Goal: Task Accomplishment & Management: Complete application form

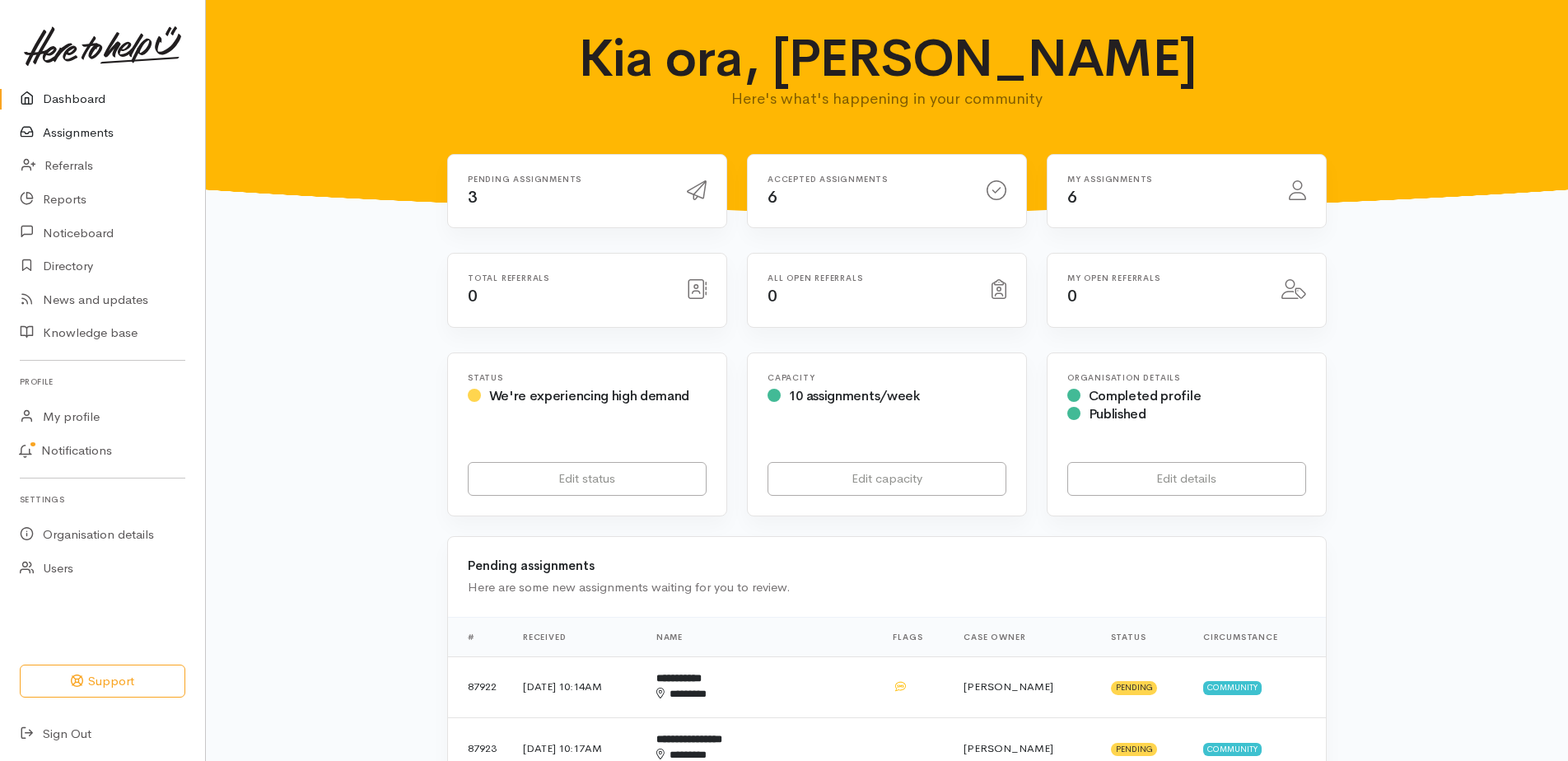
click at [103, 144] on link "Assignments" at bounding box center [102, 133] width 205 height 34
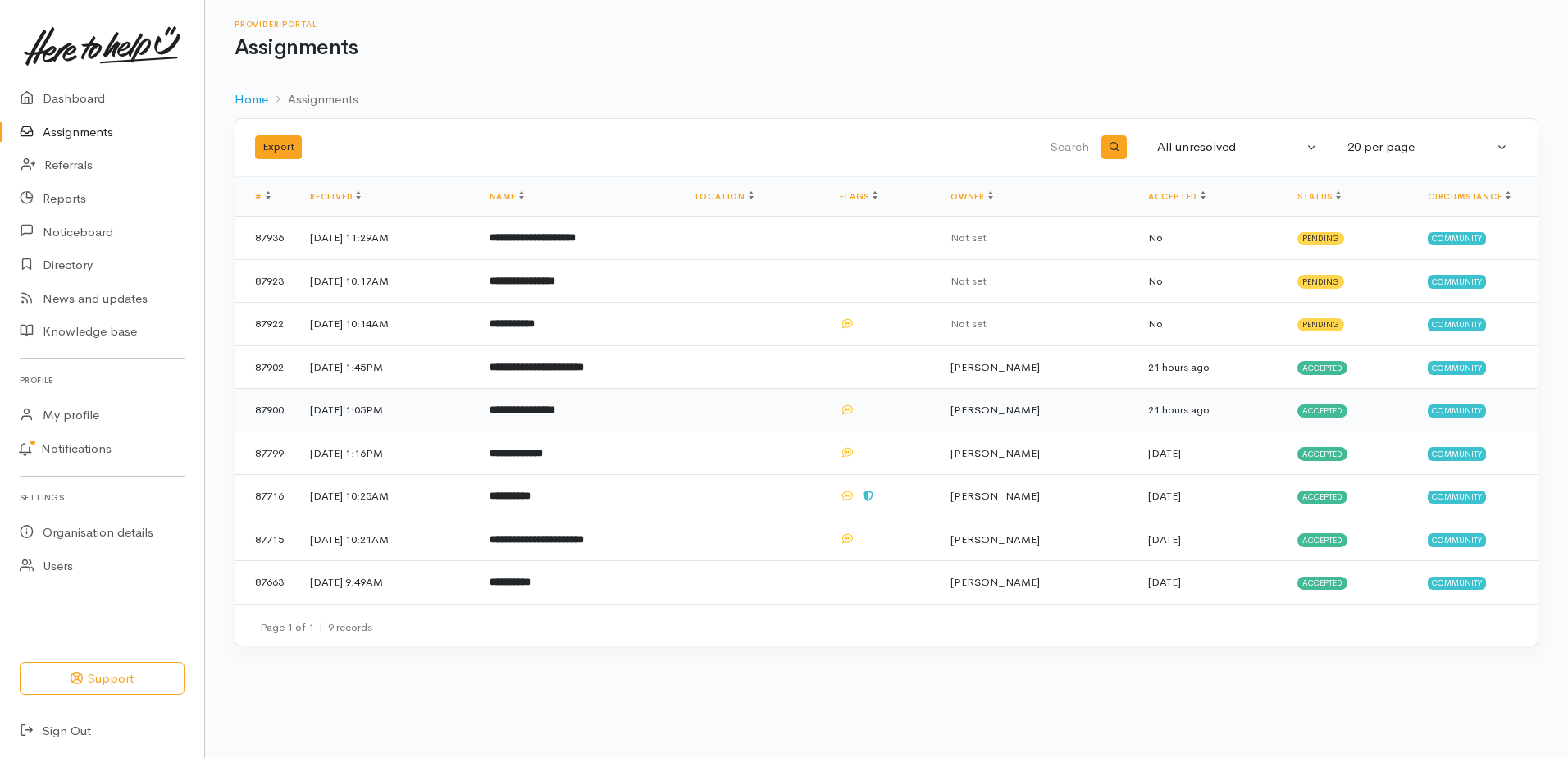
click at [555, 415] on b "**********" at bounding box center [522, 410] width 66 height 11
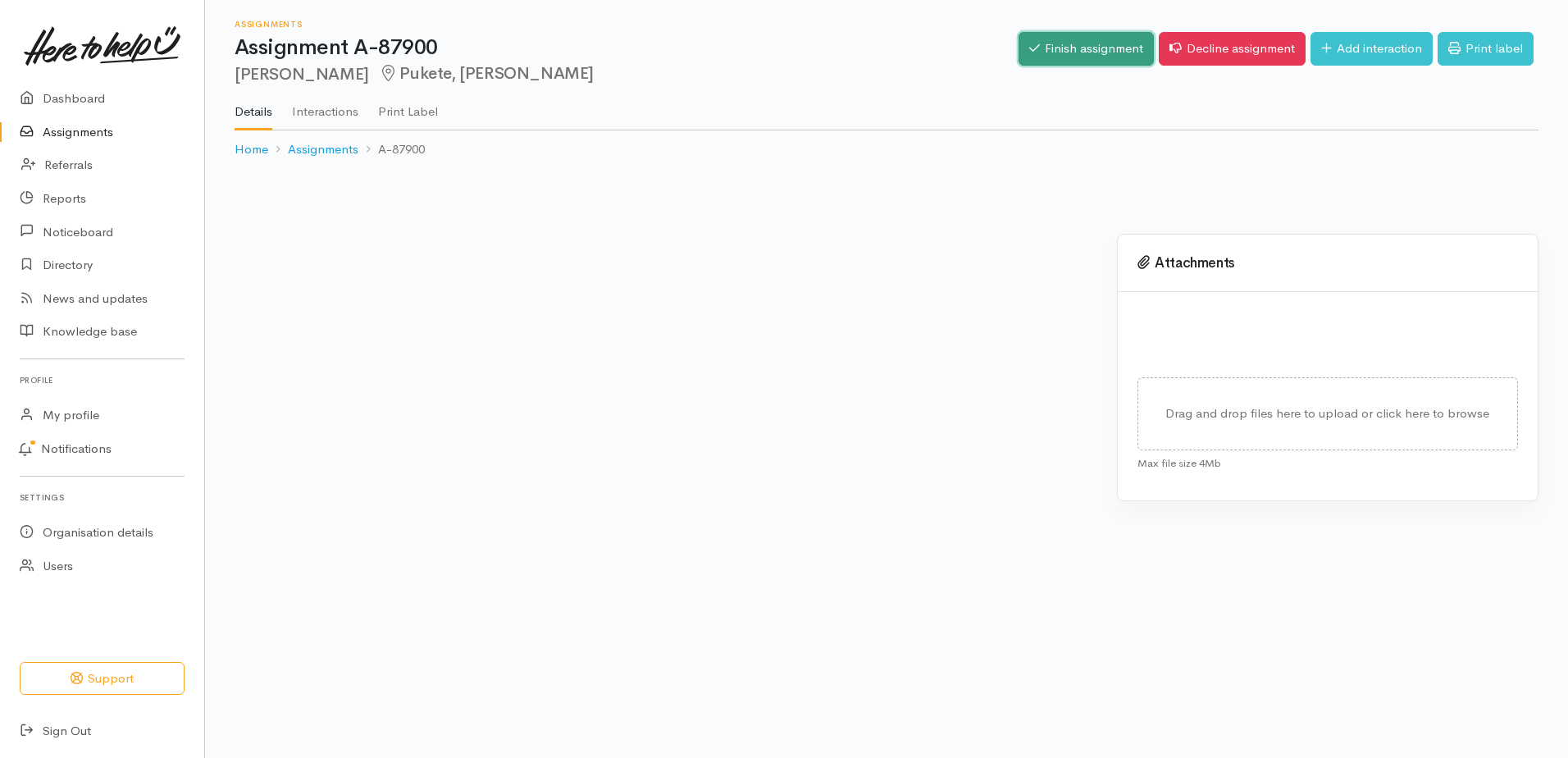
click at [1018, 57] on link "Finish assignment" at bounding box center [1086, 48] width 135 height 33
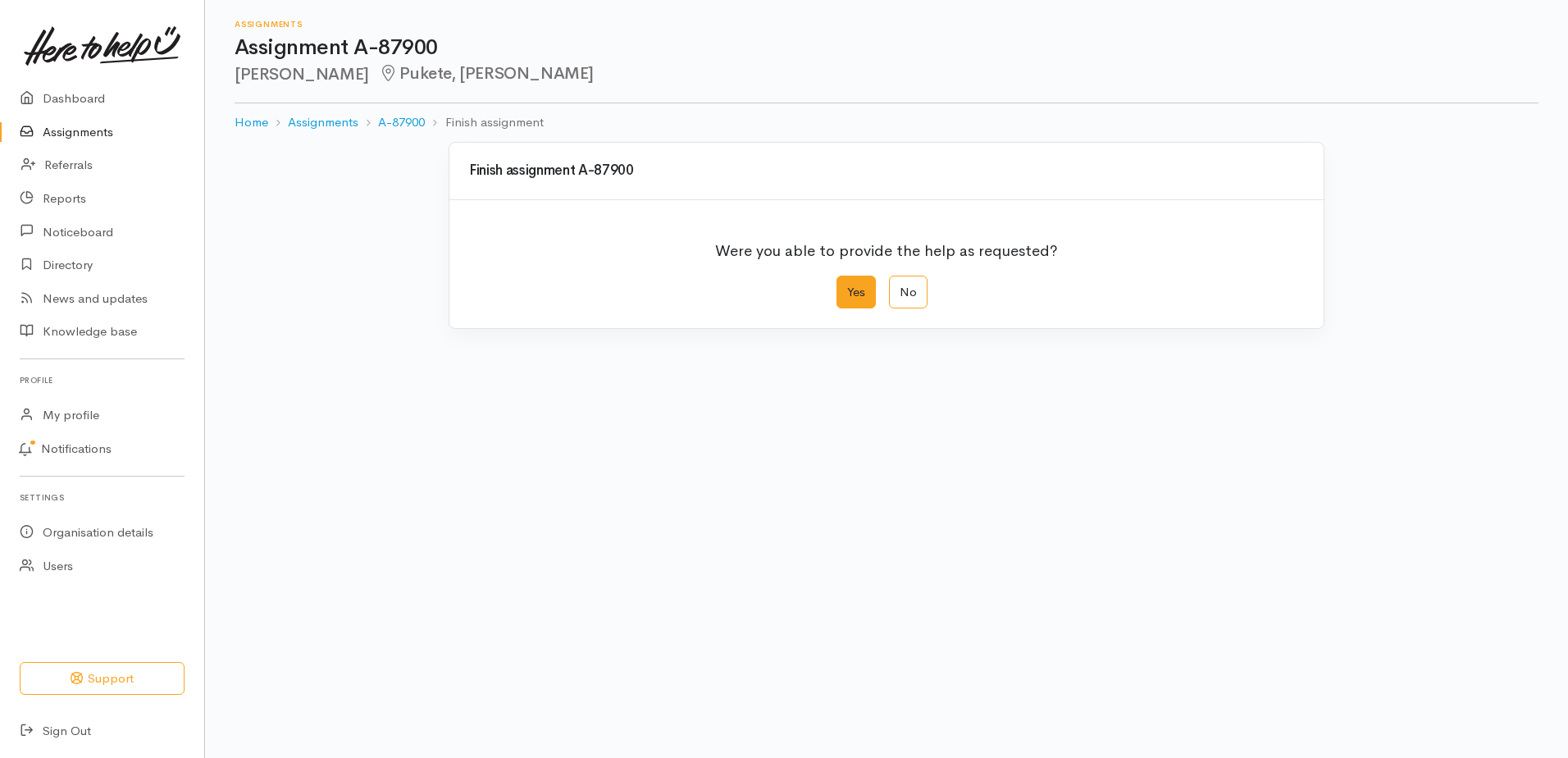
click at [852, 309] on label "Yes" at bounding box center [856, 292] width 40 height 33
click at [847, 286] on input "Yes" at bounding box center [842, 281] width 11 height 11
radio input "true"
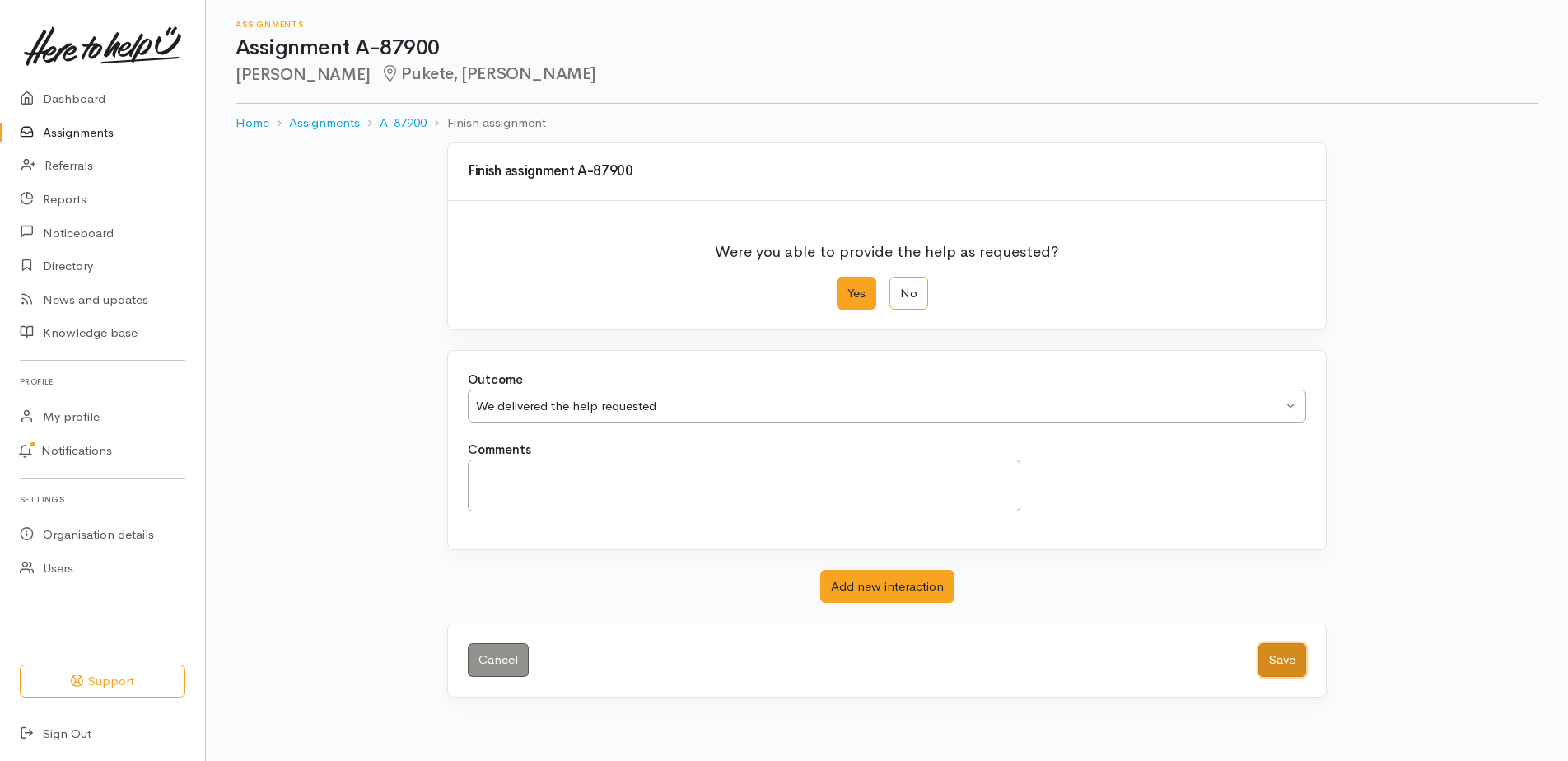
click at [1273, 677] on button "Save" at bounding box center [1282, 660] width 48 height 34
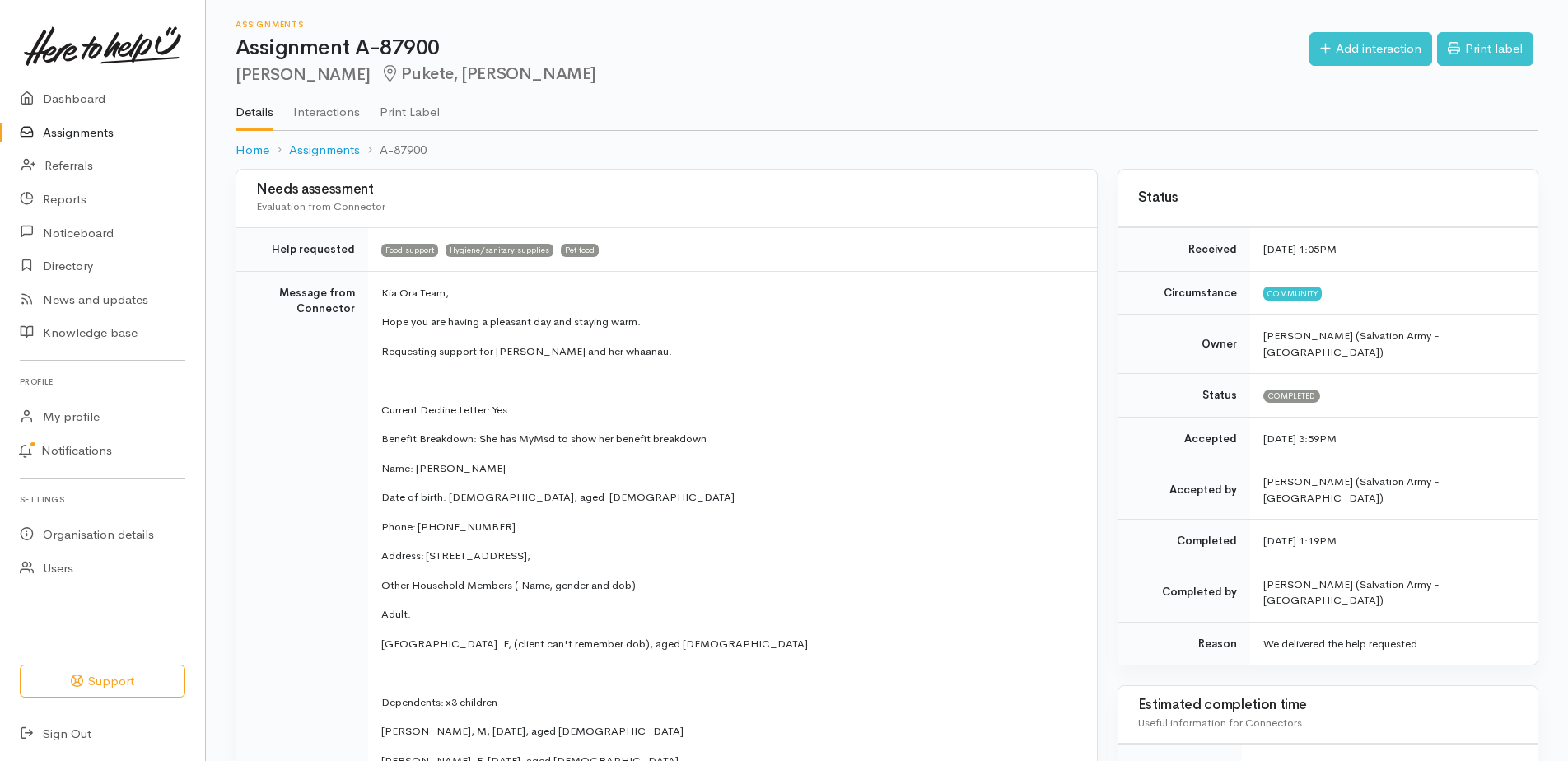
click at [88, 145] on link "Assignments" at bounding box center [102, 133] width 205 height 34
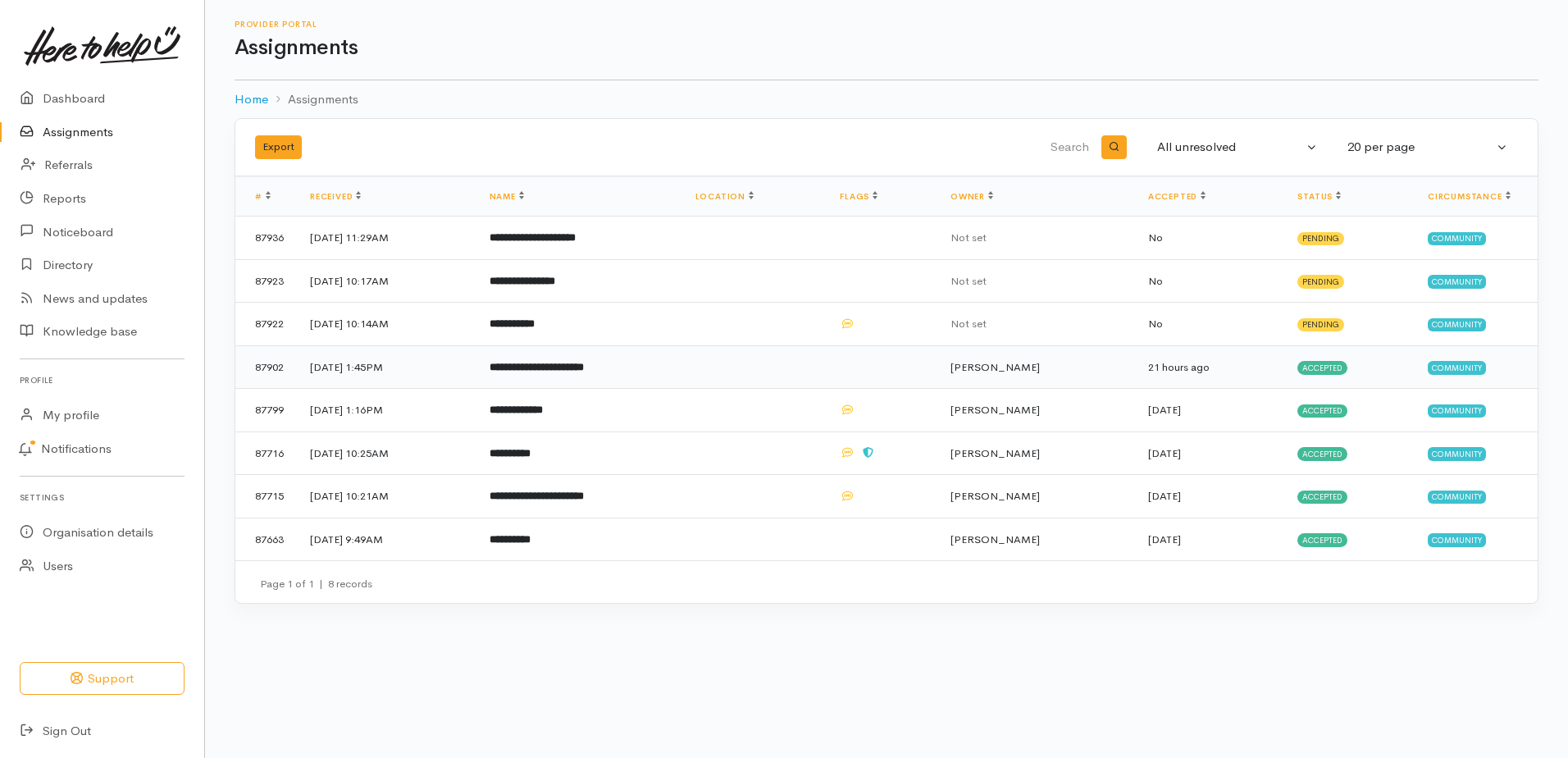
click at [584, 372] on b "**********" at bounding box center [536, 367] width 94 height 11
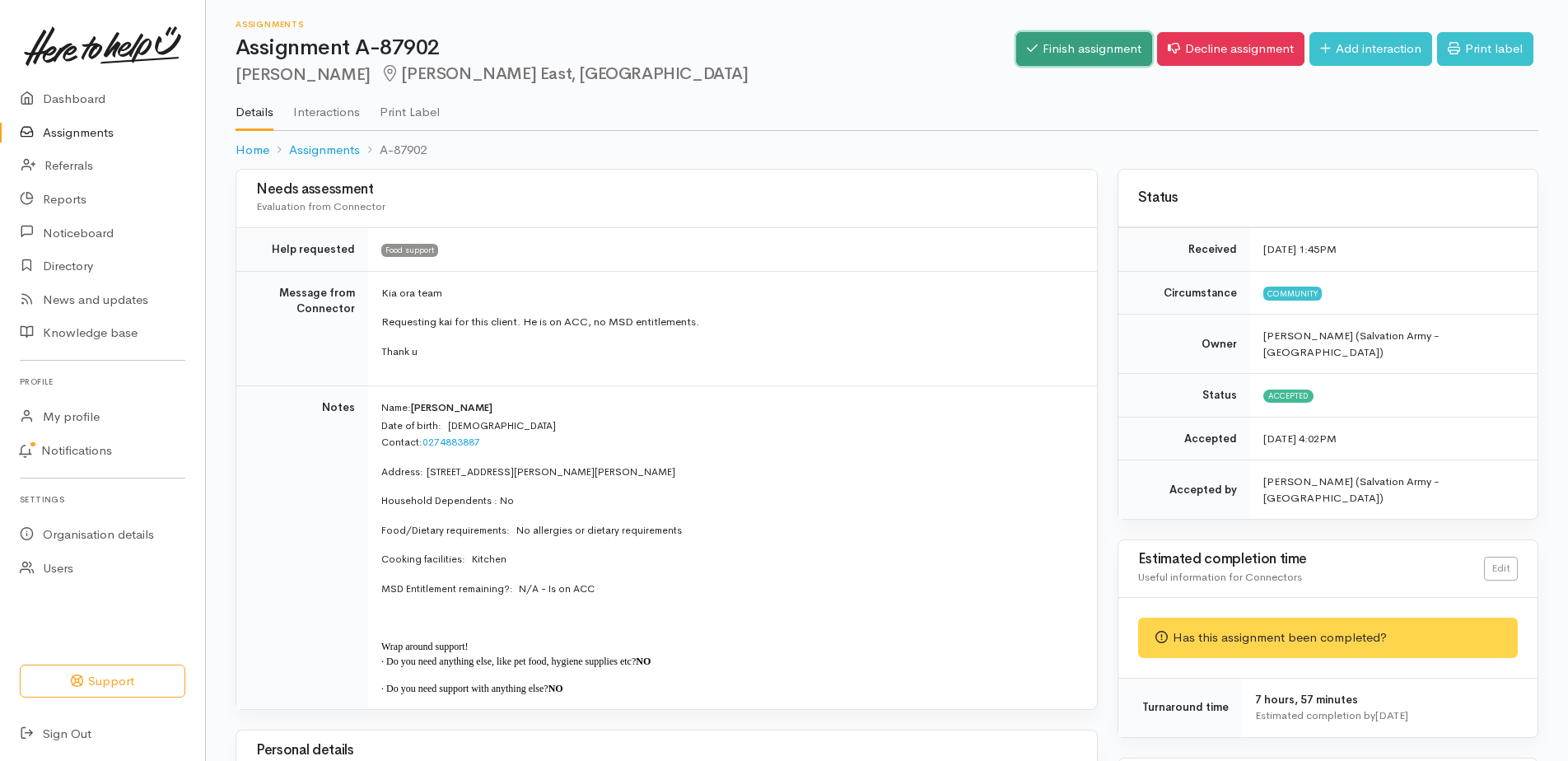
click at [1017, 50] on link "Finish assignment" at bounding box center [1085, 48] width 136 height 34
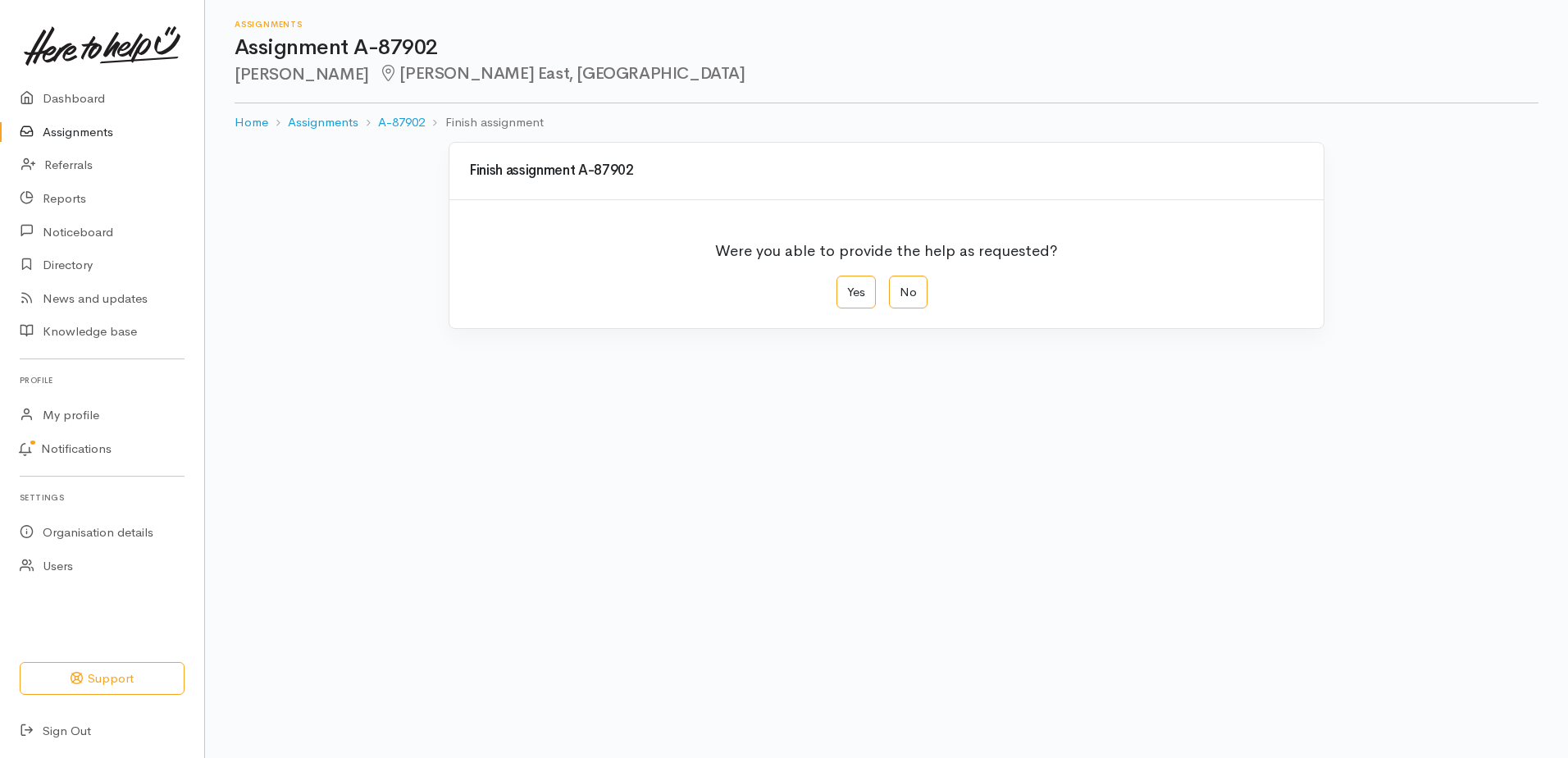
drag, startPoint x: 845, startPoint y: 317, endPoint x: 870, endPoint y: 552, distance: 236.3
click at [845, 309] on label "Yes" at bounding box center [856, 292] width 40 height 33
click at [845, 286] on input "Yes" at bounding box center [842, 281] width 11 height 11
radio input "true"
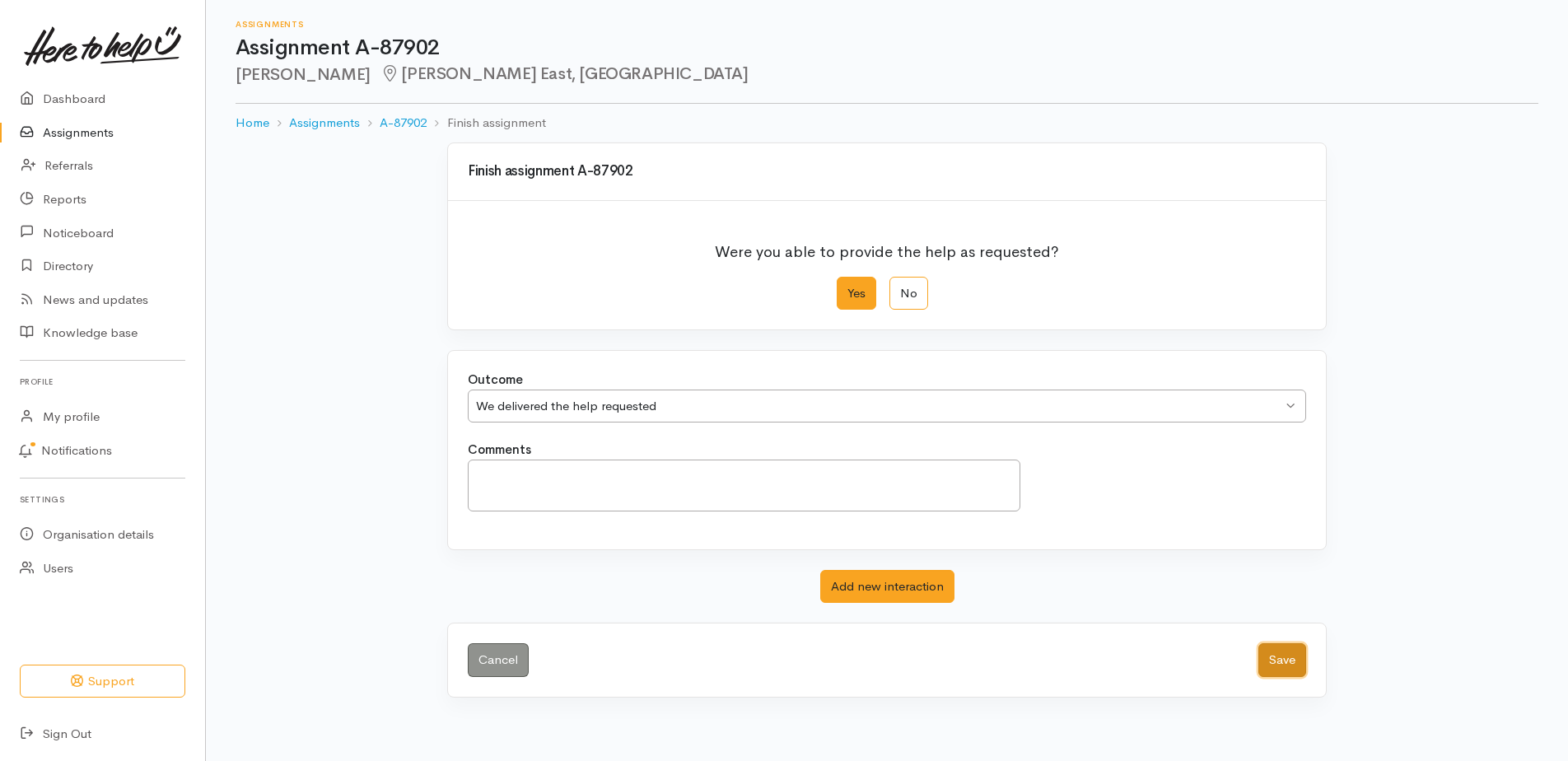
click at [1281, 677] on button "Save" at bounding box center [1282, 660] width 48 height 34
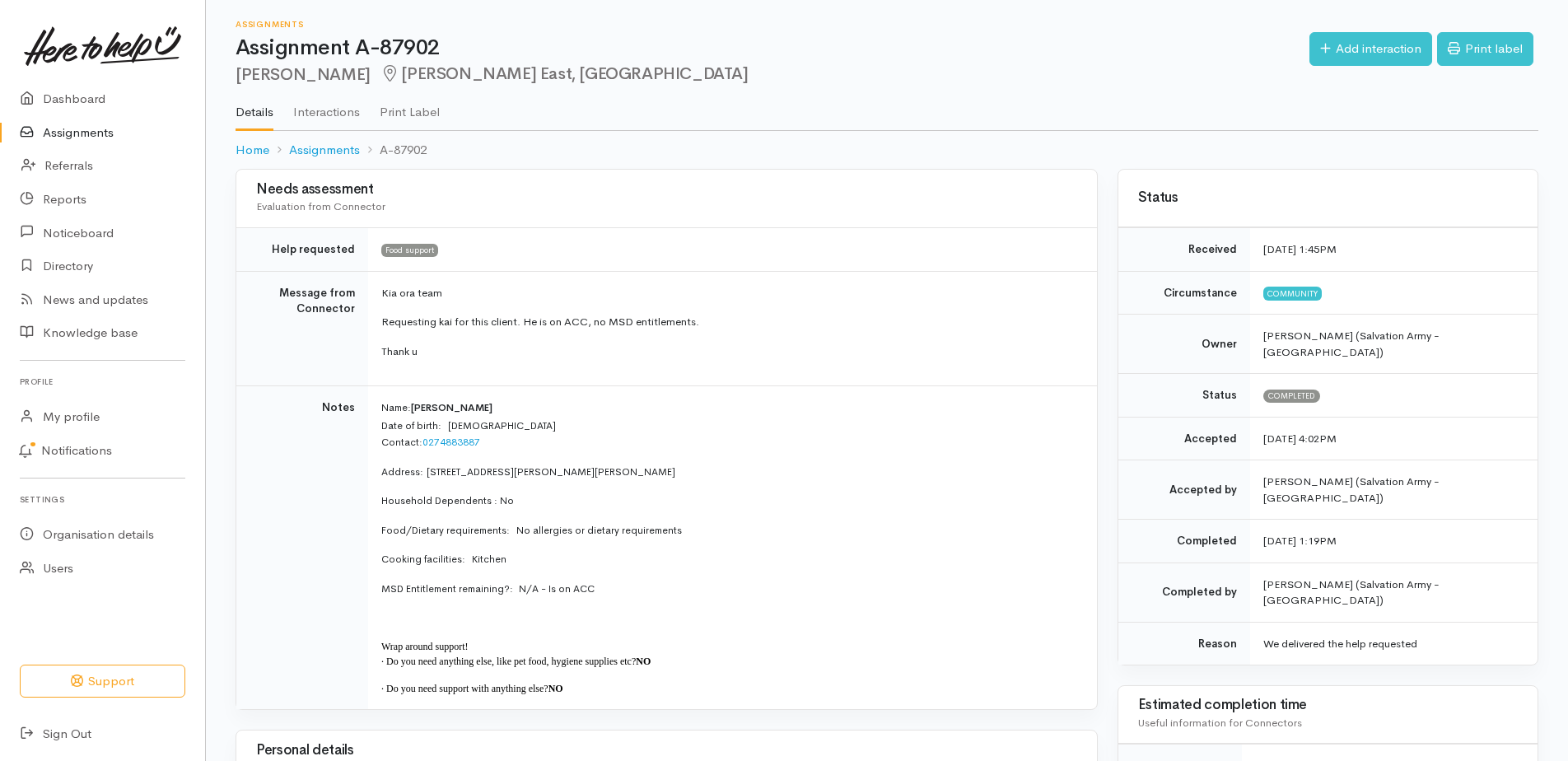
click at [97, 138] on link "Assignments" at bounding box center [102, 133] width 205 height 34
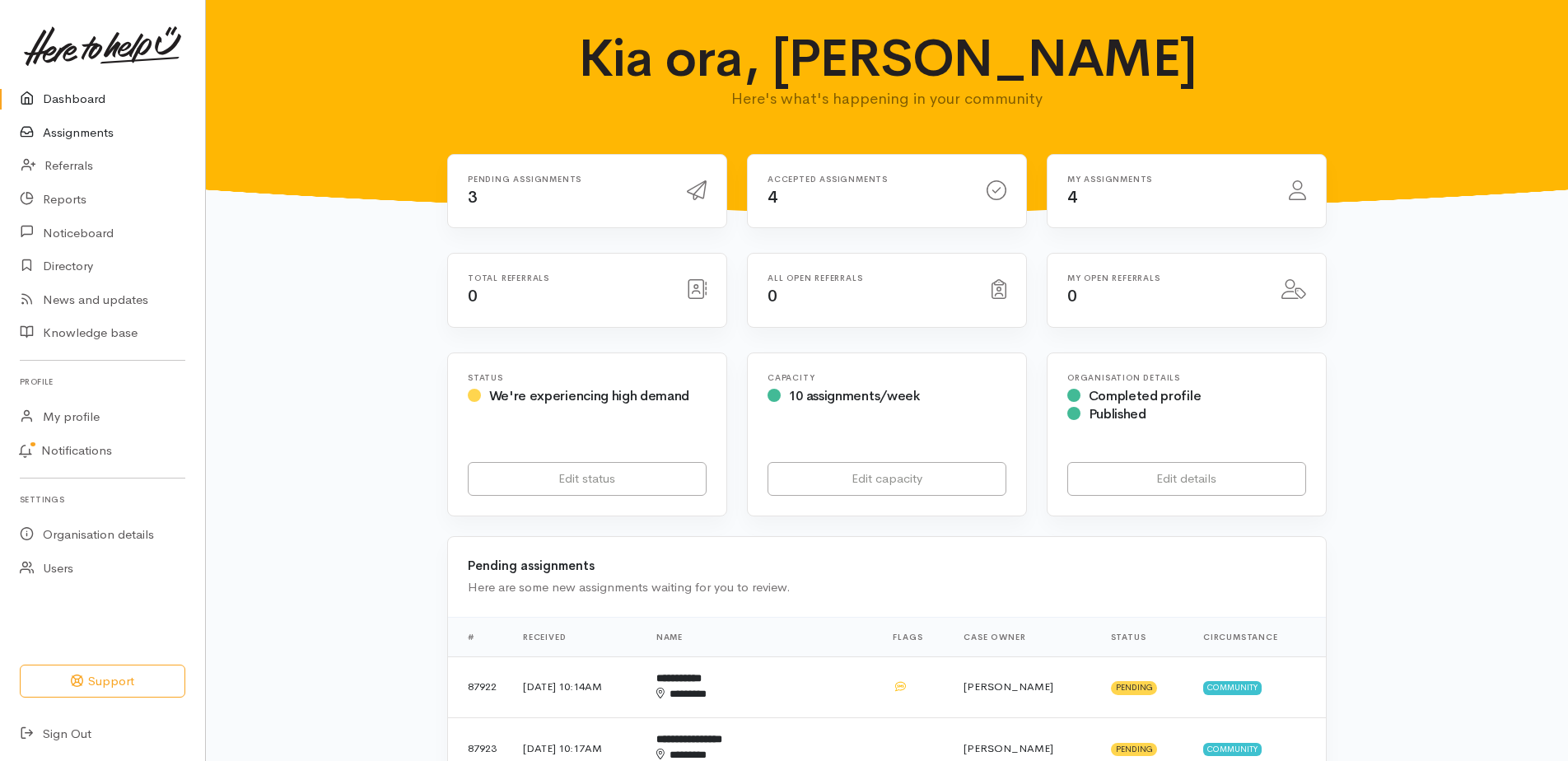
click at [102, 145] on link "Assignments" at bounding box center [102, 133] width 205 height 34
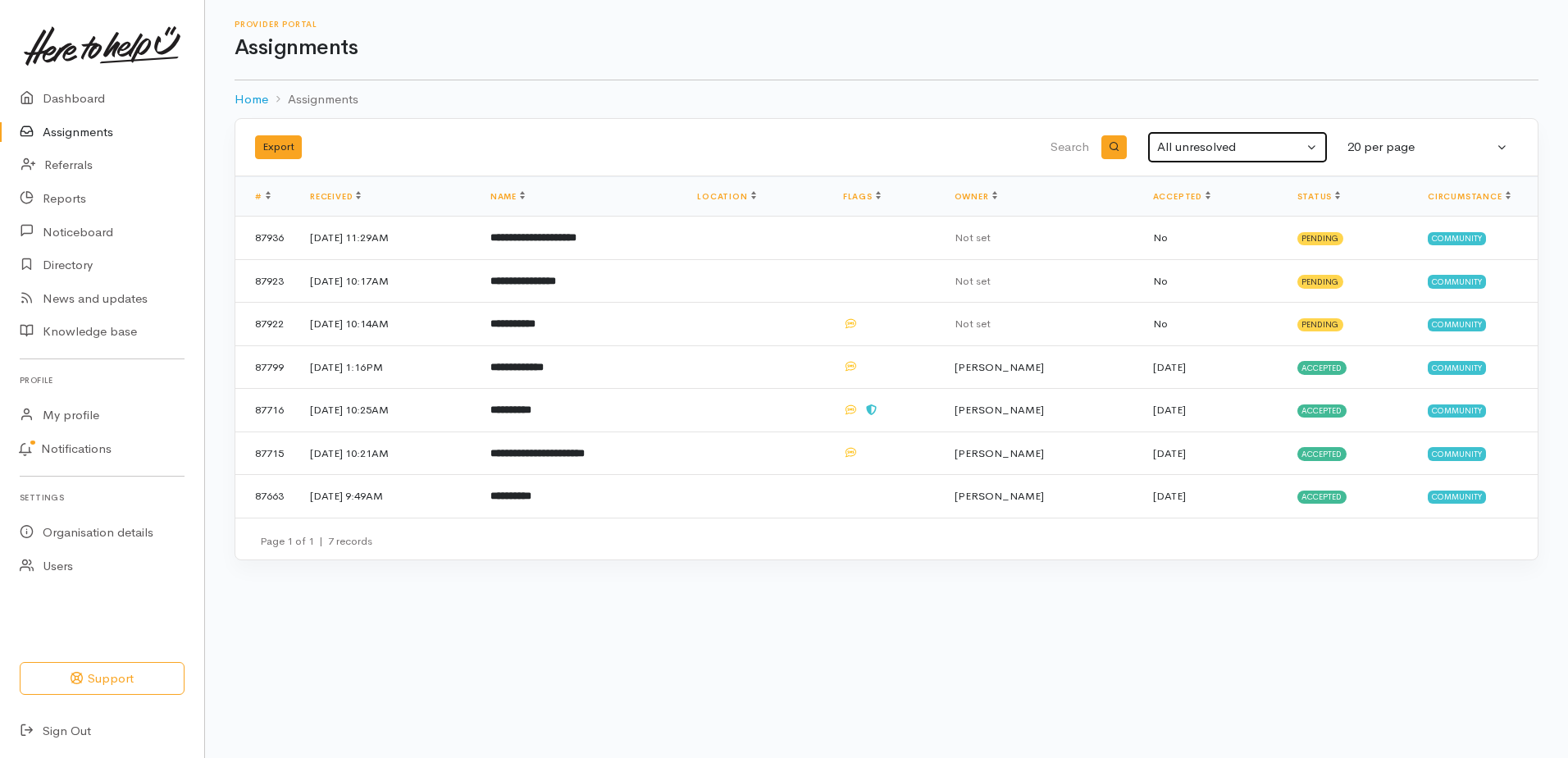
click at [1255, 156] on div "All unresolved" at bounding box center [1230, 147] width 146 height 18
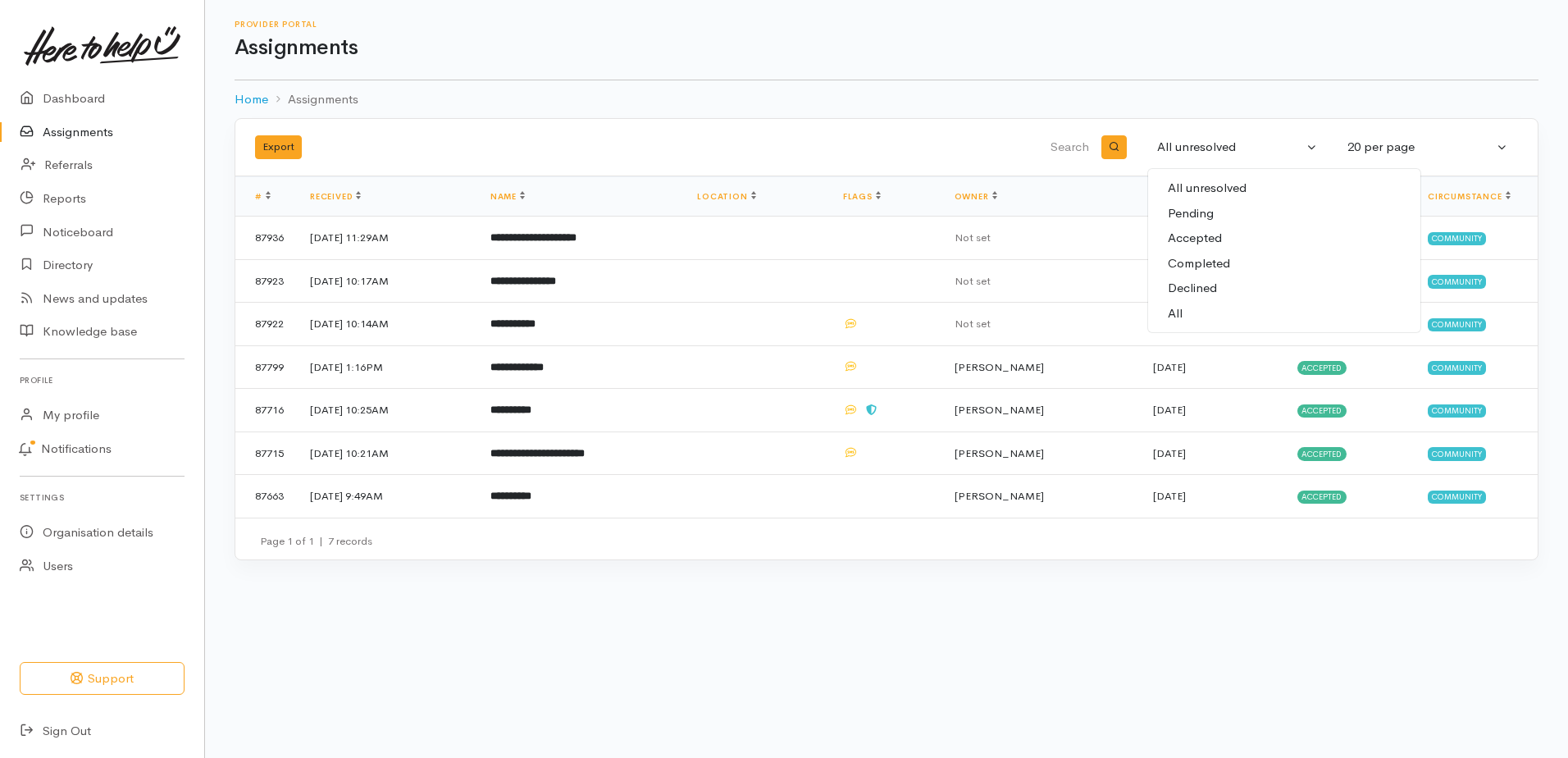
click at [1226, 273] on span "Completed" at bounding box center [1198, 263] width 62 height 18
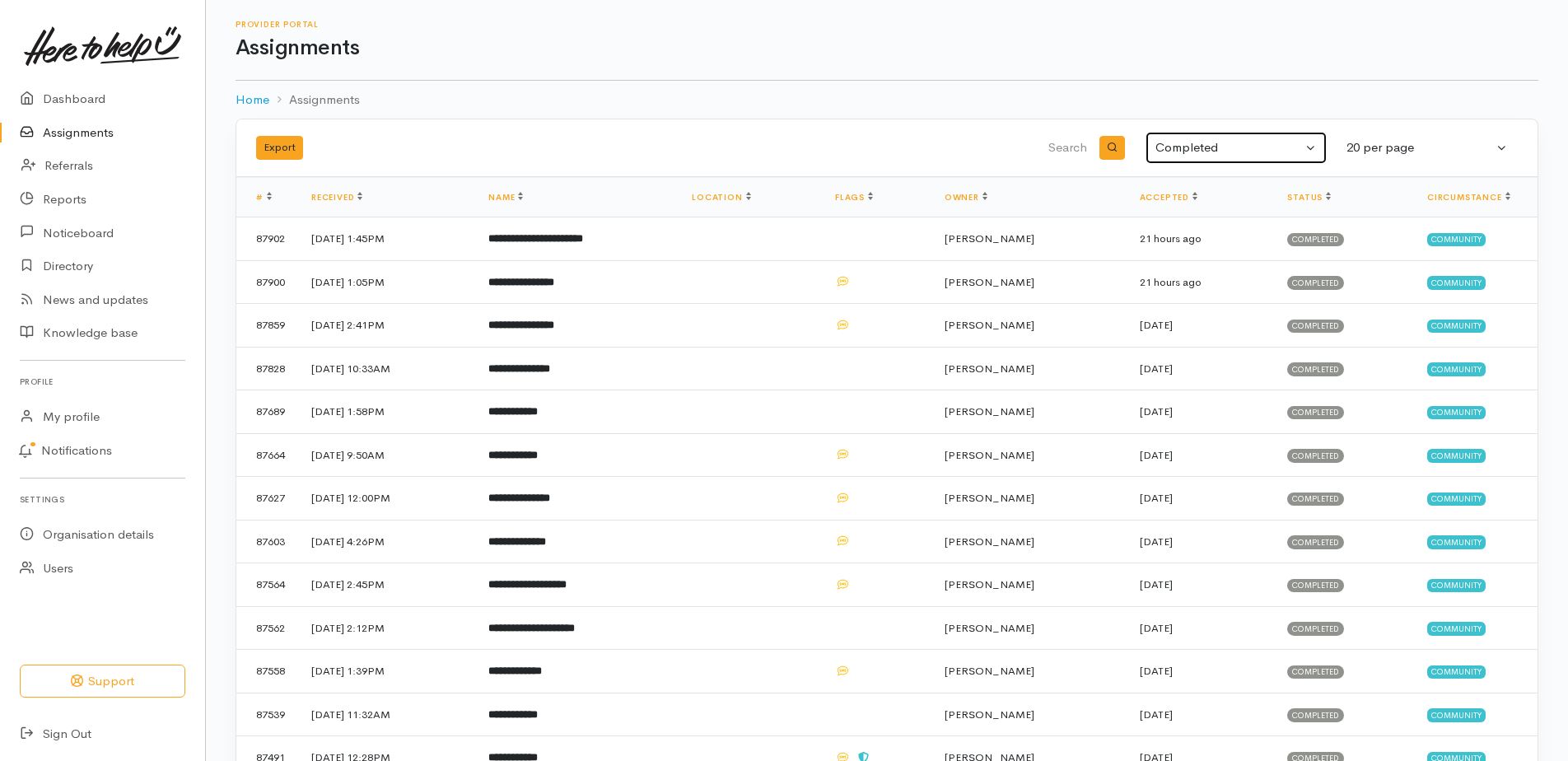
click at [1311, 160] on button "Completed" at bounding box center [1236, 147] width 181 height 32
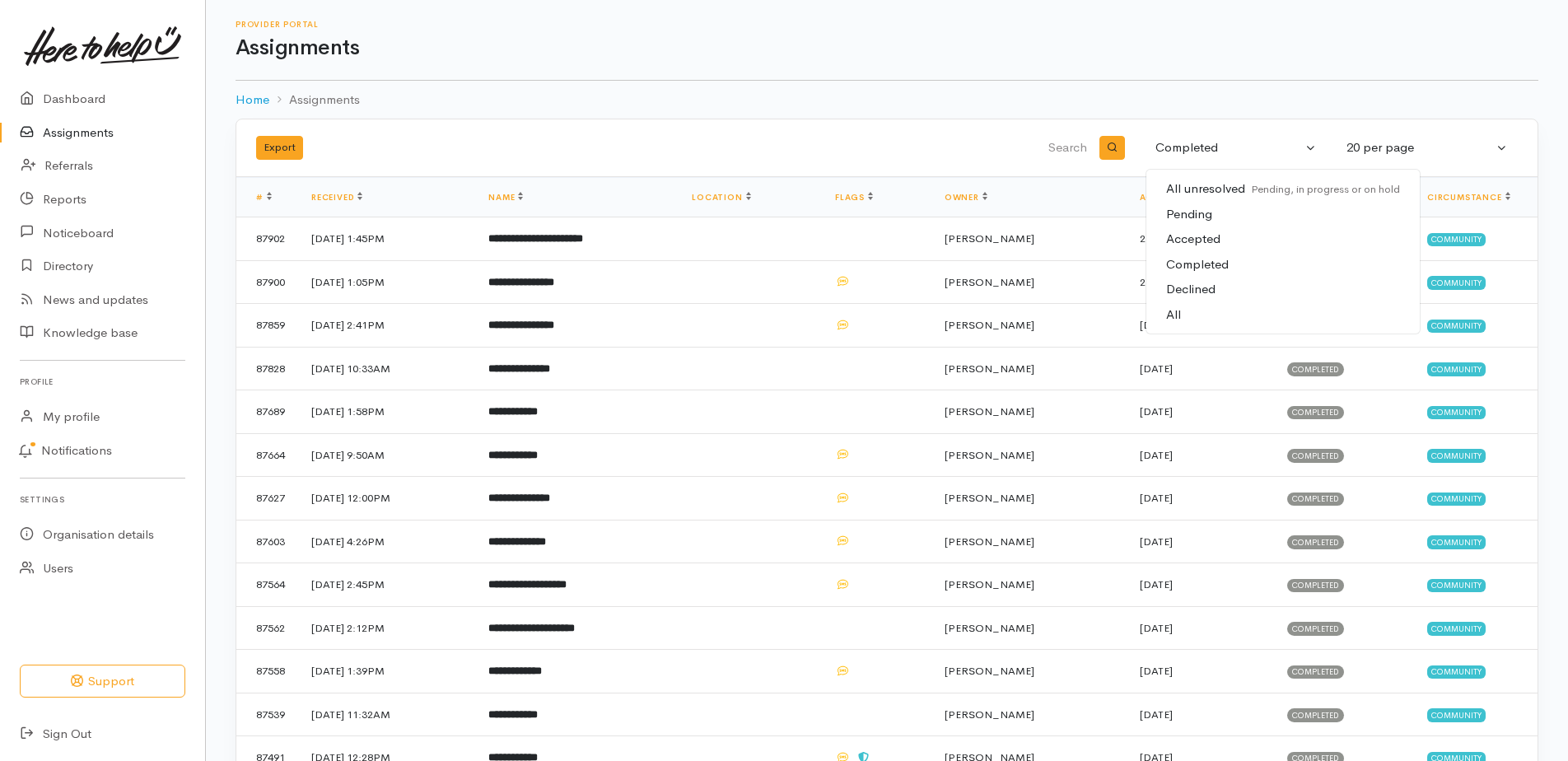
click at [1183, 328] on link "All" at bounding box center [1283, 315] width 273 height 26
select select "All"
